Goal: Go to known website: Go to known website

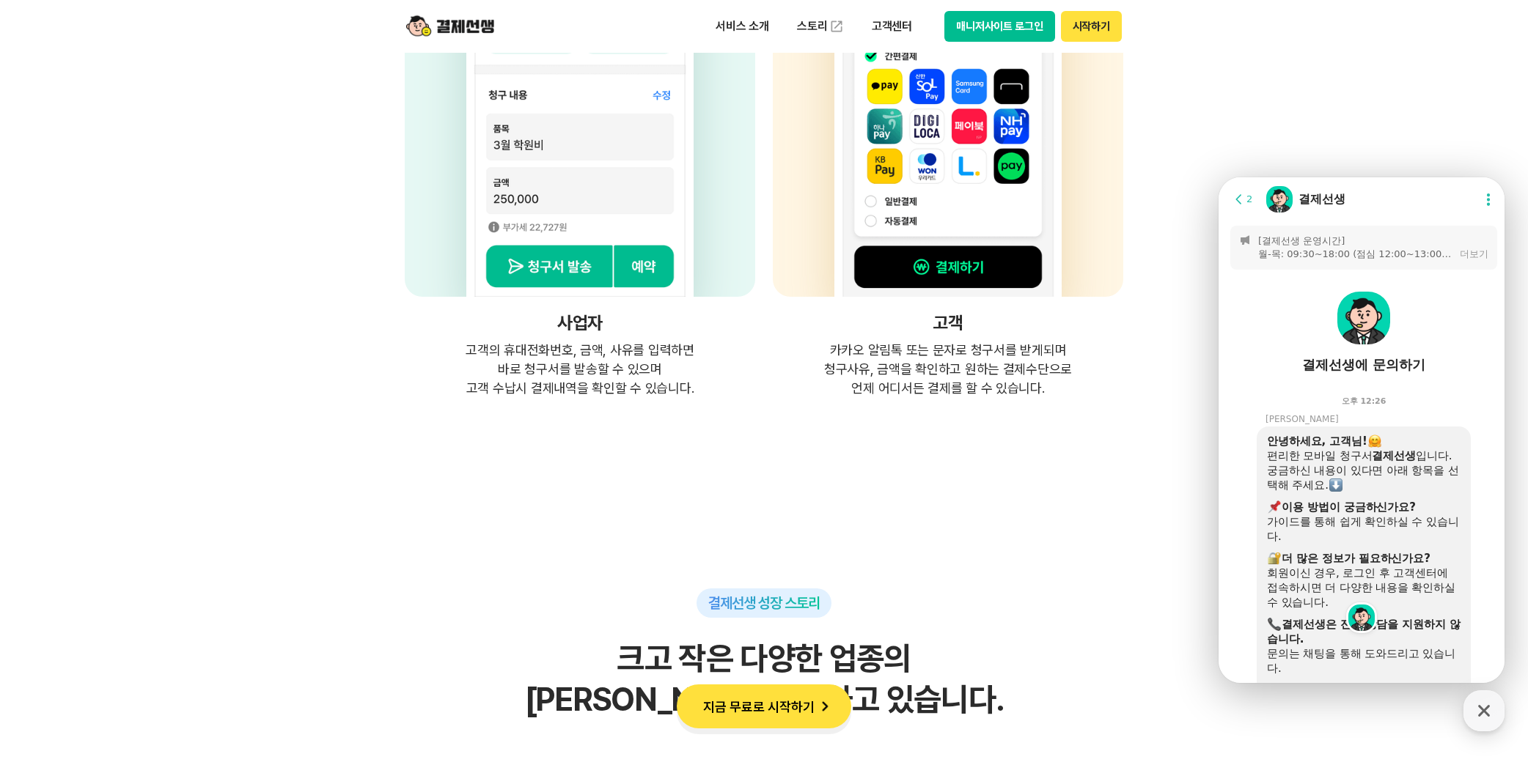
scroll to position [5793, 0]
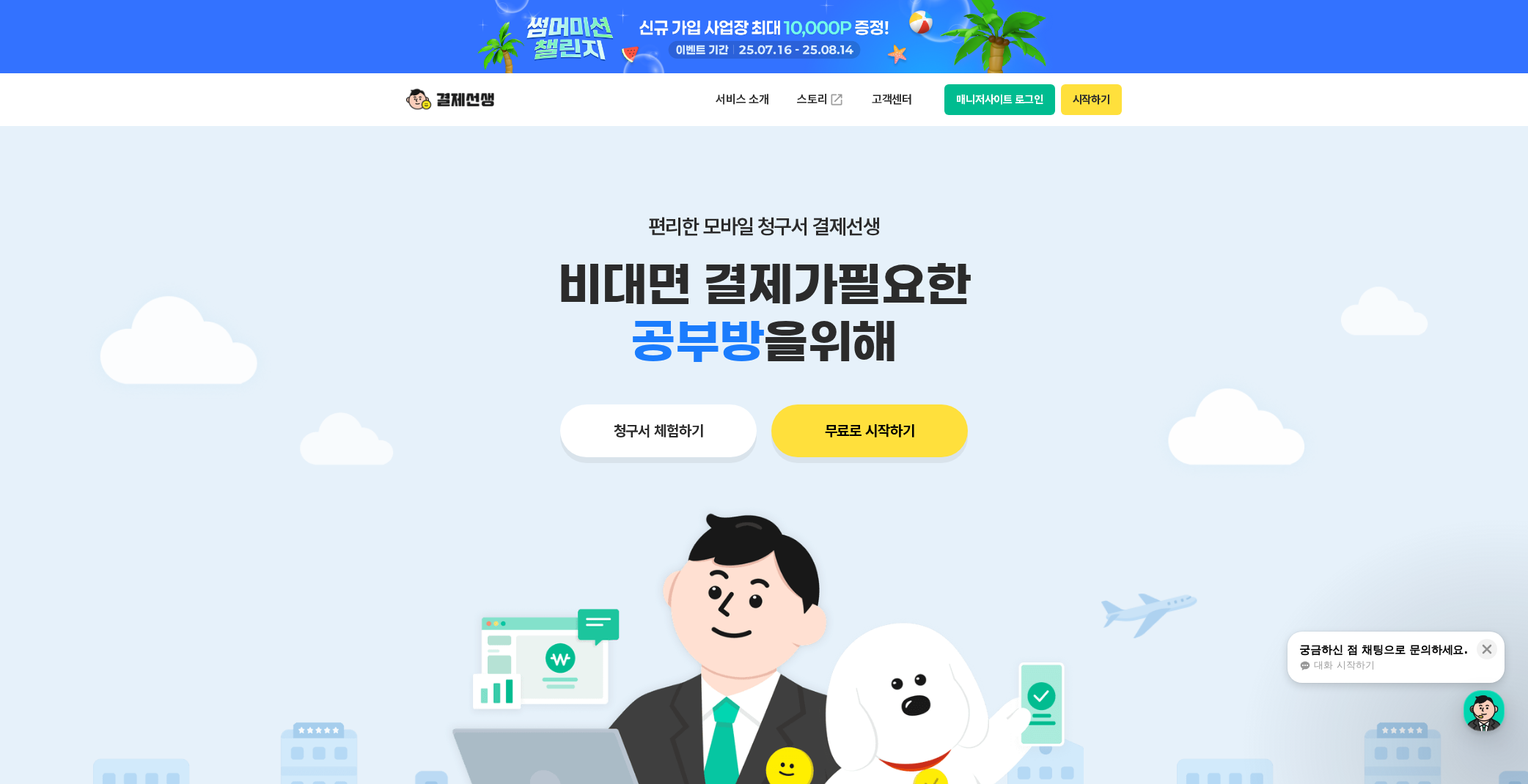
click at [976, 102] on button "매니저사이트 로그인" at bounding box center [999, 100] width 111 height 31
